Goal: Task Accomplishment & Management: Use online tool/utility

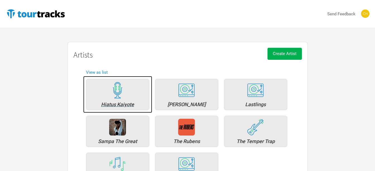
click at [135, 96] on div "Hiatus Kaiyote" at bounding box center [117, 94] width 63 height 31
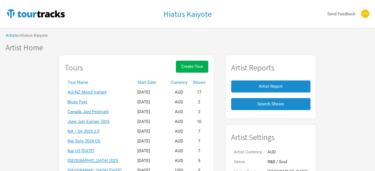
click at [158, 81] on th "Start Date" at bounding box center [150, 83] width 33 height 10
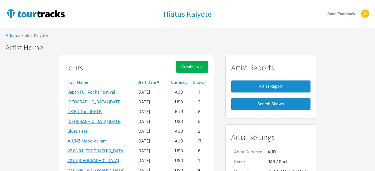
click at [158, 81] on th "Start Date ▼" at bounding box center [150, 83] width 33 height 10
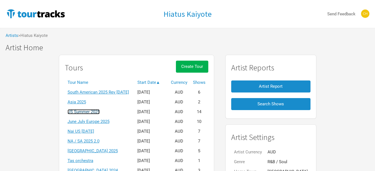
click at [95, 113] on link "US Summer 2025" at bounding box center [83, 111] width 32 height 5
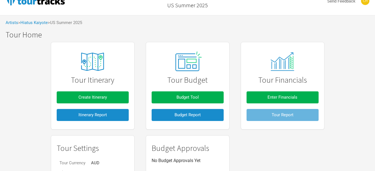
scroll to position [13, 0]
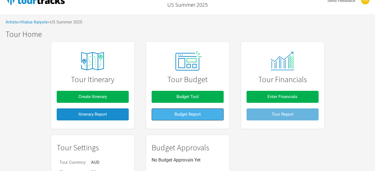
click at [163, 115] on button "Budget Report" at bounding box center [187, 114] width 72 height 12
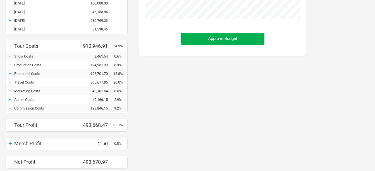
scroll to position [207, 0]
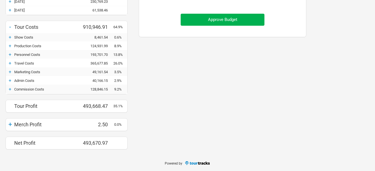
click at [15, 80] on div "Admin Costs" at bounding box center [47, 80] width 66 height 4
click at [9, 82] on div "+" at bounding box center [10, 81] width 8 height 6
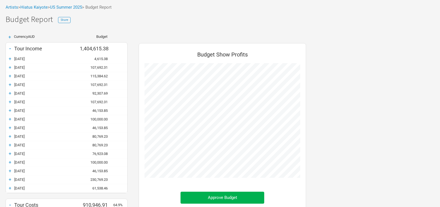
scroll to position [28, 0]
drag, startPoint x: 331, startPoint y: 76, endPoint x: 312, endPoint y: 85, distance: 21.1
click at [331, 76] on div "+ Currency AUD Budget - Tour Income 1,404,615.38 + [DATE] 4,615.38 + [DATE] 107…" at bounding box center [220, 186] width 440 height 312
click at [11, 60] on div "+" at bounding box center [10, 59] width 8 height 6
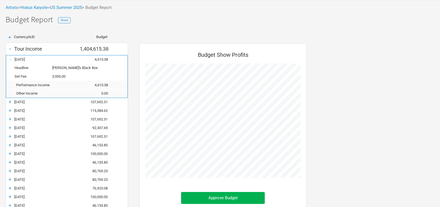
scroll to position [336, 178]
click at [9, 103] on div "+" at bounding box center [10, 102] width 8 height 6
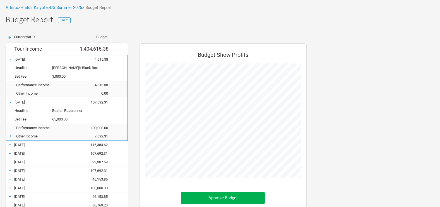
click at [11, 147] on div "+" at bounding box center [10, 145] width 8 height 6
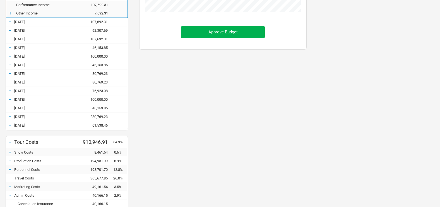
scroll to position [195, 0]
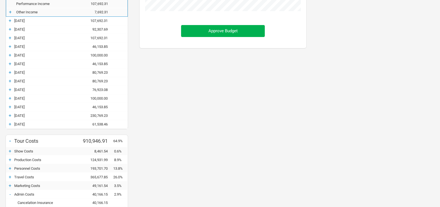
click at [9, 22] on div "+" at bounding box center [10, 21] width 8 height 6
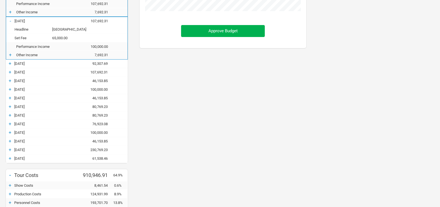
click at [10, 62] on div "+" at bounding box center [10, 64] width 8 height 6
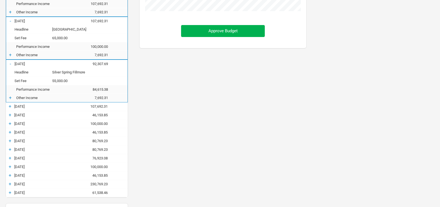
click at [9, 107] on div "+" at bounding box center [10, 107] width 8 height 6
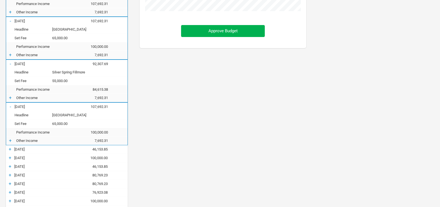
scroll to position [507, 178]
click at [10, 149] on div "+" at bounding box center [10, 150] width 8 height 6
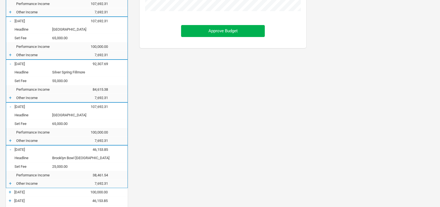
scroll to position [541, 178]
click at [11, 170] on div "+" at bounding box center [10, 193] width 8 height 6
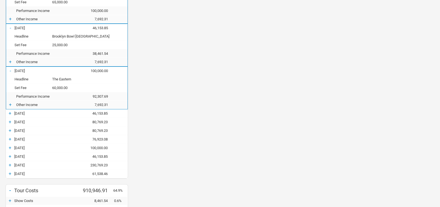
scroll to position [335, 0]
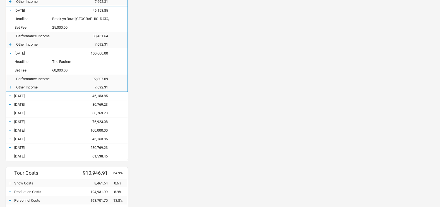
click at [11, 95] on div "+" at bounding box center [10, 96] width 8 height 6
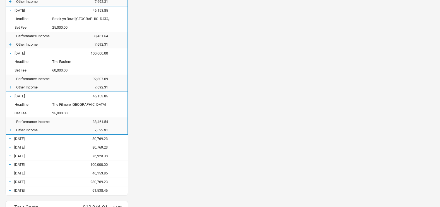
click at [11, 137] on div "+" at bounding box center [10, 139] width 8 height 6
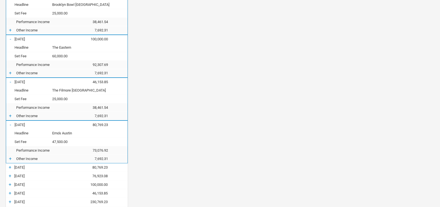
scroll to position [363, 0]
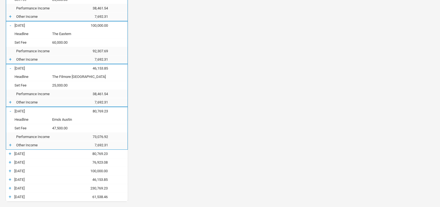
click at [11, 155] on div "+" at bounding box center [10, 154] width 8 height 6
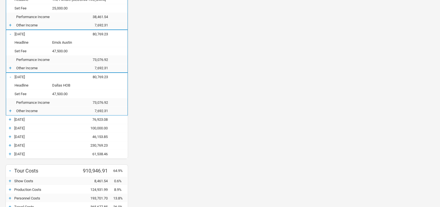
scroll to position [446, 0]
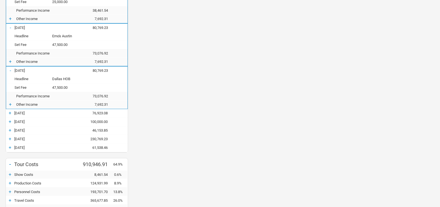
click at [10, 116] on div "+" at bounding box center [10, 113] width 8 height 6
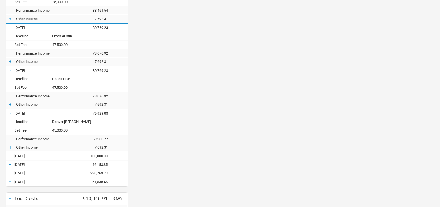
scroll to position [713, 178]
click at [8, 156] on div "+" at bounding box center [10, 156] width 8 height 6
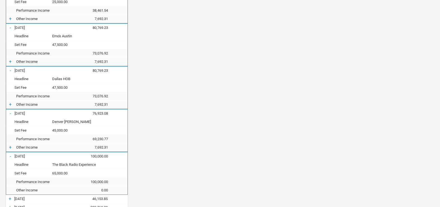
scroll to position [0, 0]
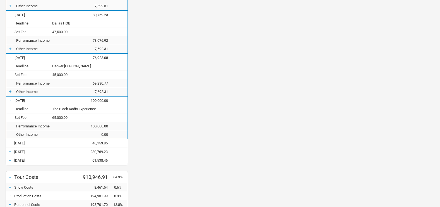
click at [8, 145] on div "+" at bounding box center [10, 144] width 8 height 6
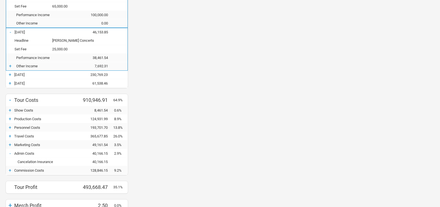
click at [8, 76] on div "+" at bounding box center [10, 75] width 8 height 6
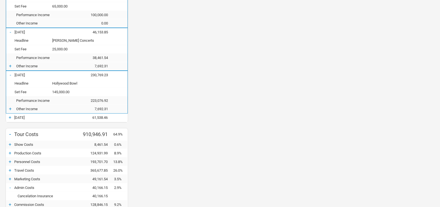
click at [9, 118] on div "+" at bounding box center [10, 118] width 8 height 6
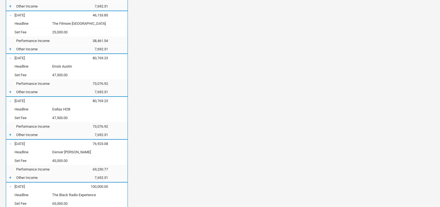
scroll to position [418, 0]
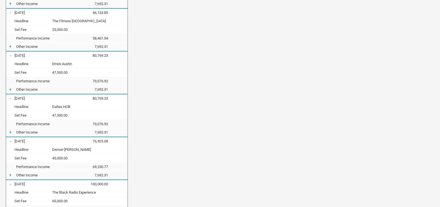
click at [157, 77] on div "Budget Show Profits Approve Budget" at bounding box center [223, 75] width 178 height 850
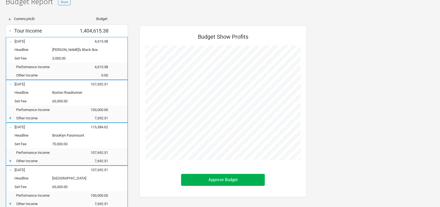
scroll to position [56, 0]
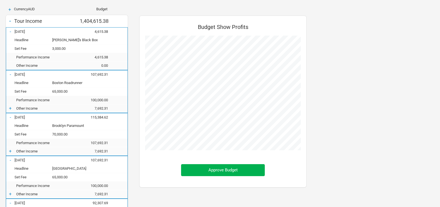
click at [18, 106] on div "+ Other Income 7,692.31" at bounding box center [66, 109] width 121 height 8
click at [13, 107] on div "+" at bounding box center [10, 109] width 8 height 6
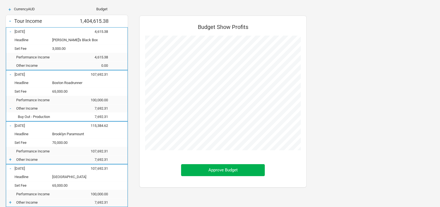
click at [11, 108] on div "-" at bounding box center [10, 109] width 8 height 6
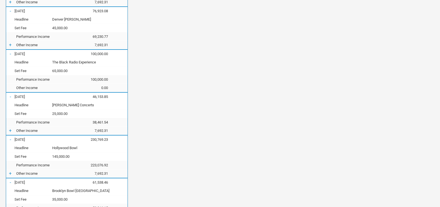
scroll to position [502, 0]
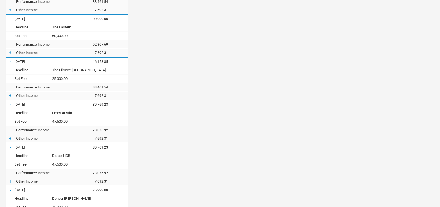
scroll to position [361, 0]
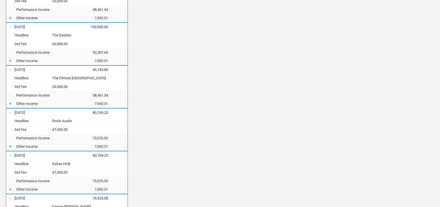
click at [134, 112] on div "Budget Show Profits Approve Budget" at bounding box center [223, 132] width 178 height 850
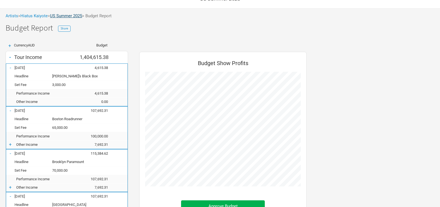
scroll to position [28, 0]
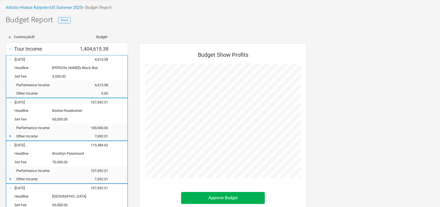
click at [13, 50] on div "-" at bounding box center [10, 49] width 8 height 8
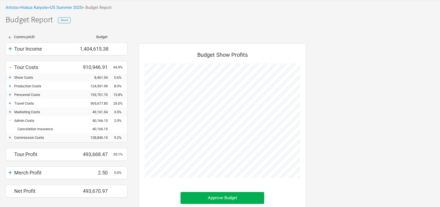
scroll to position [278712, 278711]
click at [10, 109] on div "+" at bounding box center [10, 112] width 8 height 6
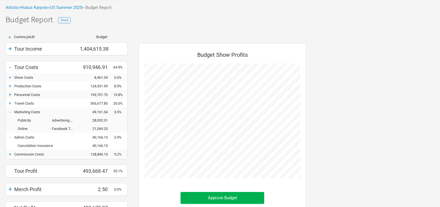
click at [10, 114] on div "-" at bounding box center [10, 112] width 8 height 6
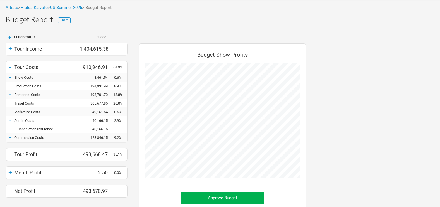
click at [8, 93] on div "+" at bounding box center [10, 95] width 8 height 6
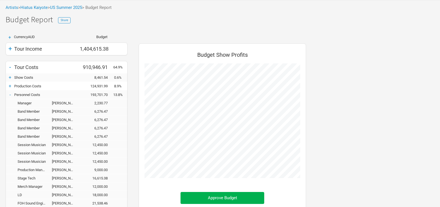
click at [126, 148] on div "Session Musician [PERSON_NAME] 12,450.00" at bounding box center [66, 145] width 121 height 8
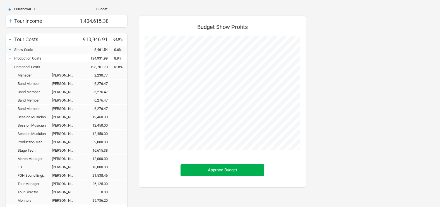
scroll to position [84, 0]
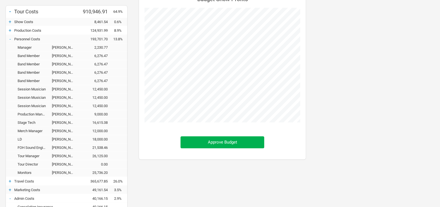
click at [8, 40] on div "-" at bounding box center [10, 39] width 8 height 6
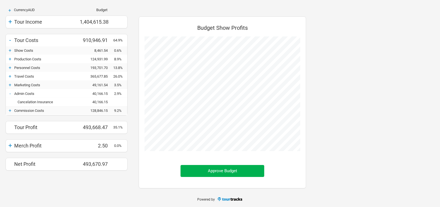
click at [11, 58] on div "+" at bounding box center [10, 59] width 8 height 6
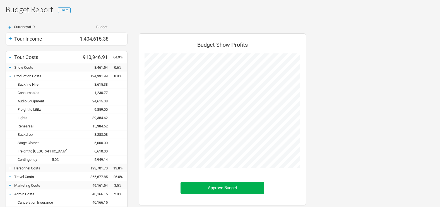
scroll to position [56, 0]
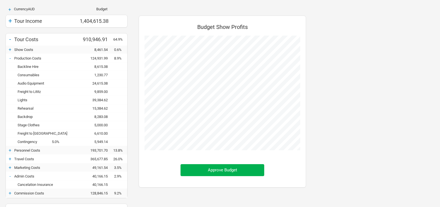
click at [11, 48] on div "+" at bounding box center [10, 50] width 8 height 6
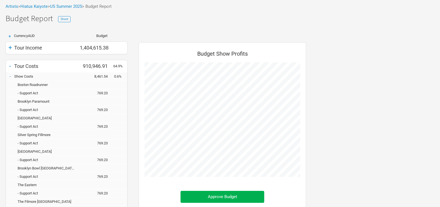
scroll to position [29, 0]
click at [11, 73] on div "- Show Costs 8,461.54 0.6%" at bounding box center [66, 77] width 121 height 8
click at [11, 77] on div "-" at bounding box center [10, 77] width 8 height 6
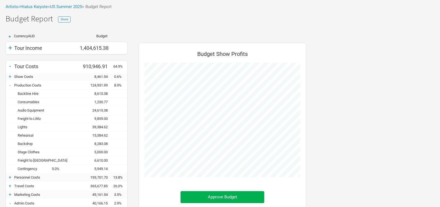
click at [10, 85] on div "-" at bounding box center [10, 86] width 8 height 6
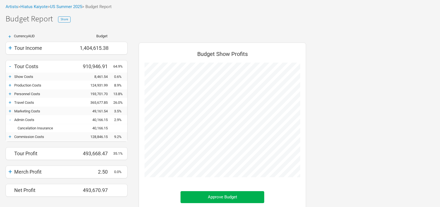
click at [9, 103] on div "+" at bounding box center [10, 103] width 8 height 6
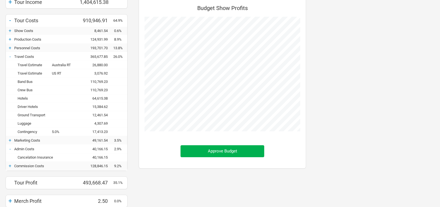
scroll to position [85, 0]
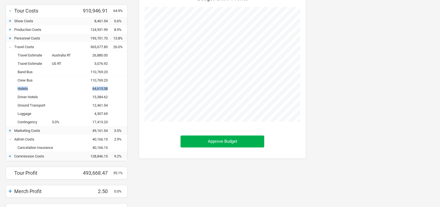
drag, startPoint x: 16, startPoint y: 89, endPoint x: 111, endPoint y: 88, distance: 95.4
click at [111, 88] on div "Hotels 64,615.38" at bounding box center [66, 89] width 121 height 8
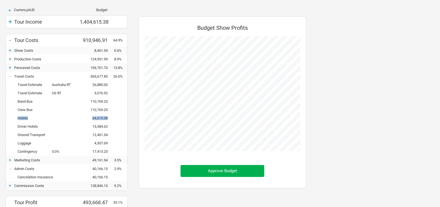
scroll to position [0, 0]
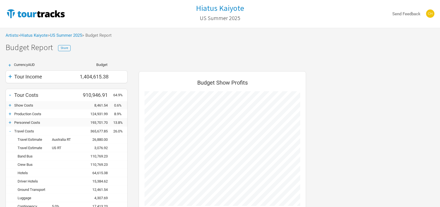
click at [11, 106] on div "+" at bounding box center [10, 106] width 8 height 6
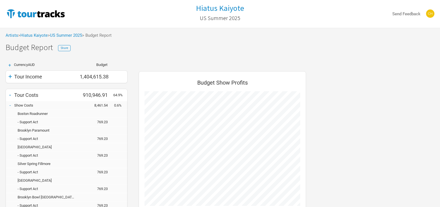
click at [11, 106] on div "-" at bounding box center [10, 106] width 8 height 6
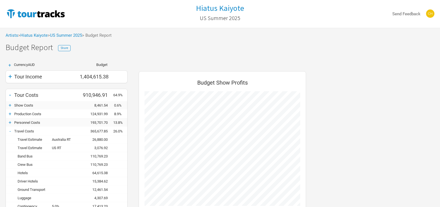
scroll to position [278652, 278711]
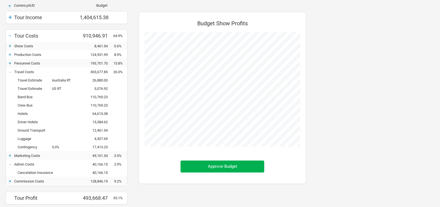
click at [11, 72] on div "-" at bounding box center [10, 72] width 8 height 6
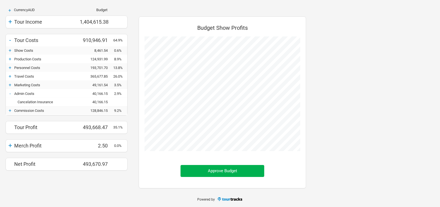
scroll to position [278712, 278711]
click at [8, 62] on div "+" at bounding box center [10, 59] width 8 height 6
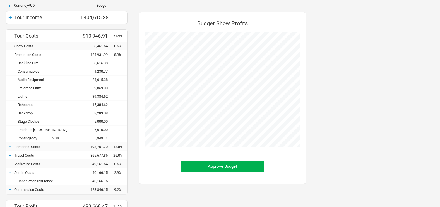
scroll to position [247, 178]
click at [9, 55] on div "-" at bounding box center [10, 55] width 8 height 6
